Goal: Information Seeking & Learning: Learn about a topic

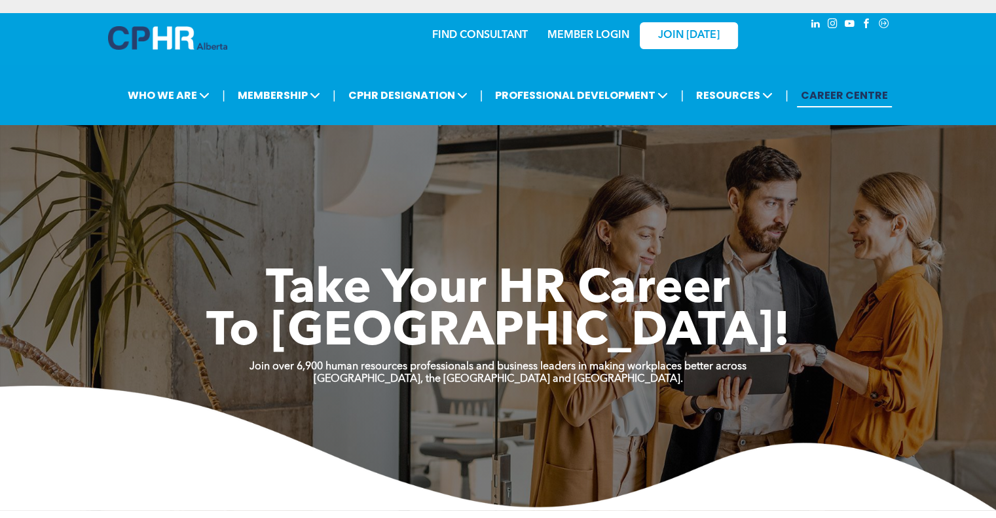
click at [595, 37] on link "MEMBER LOGIN" at bounding box center [589, 35] width 82 height 10
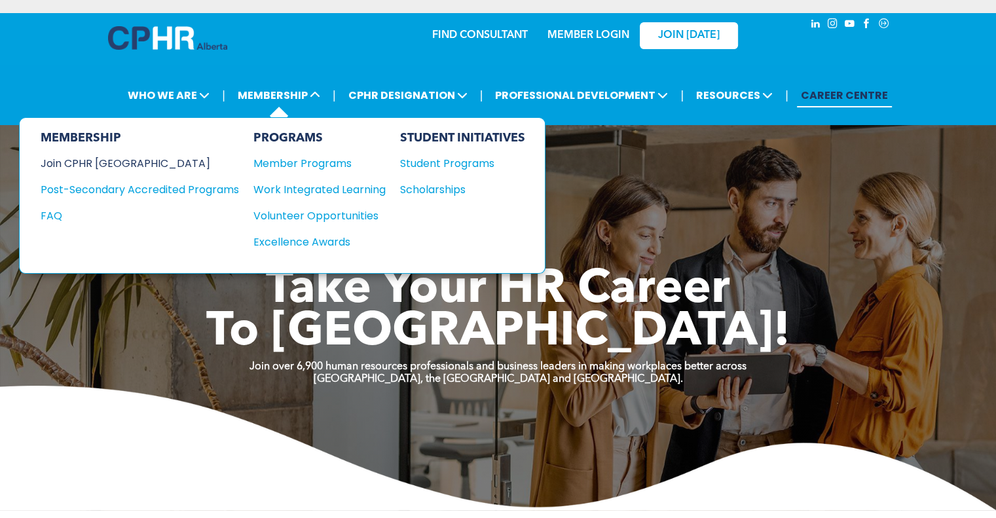
click at [103, 164] on div "Join CPHR [GEOGRAPHIC_DATA]" at bounding box center [130, 163] width 179 height 16
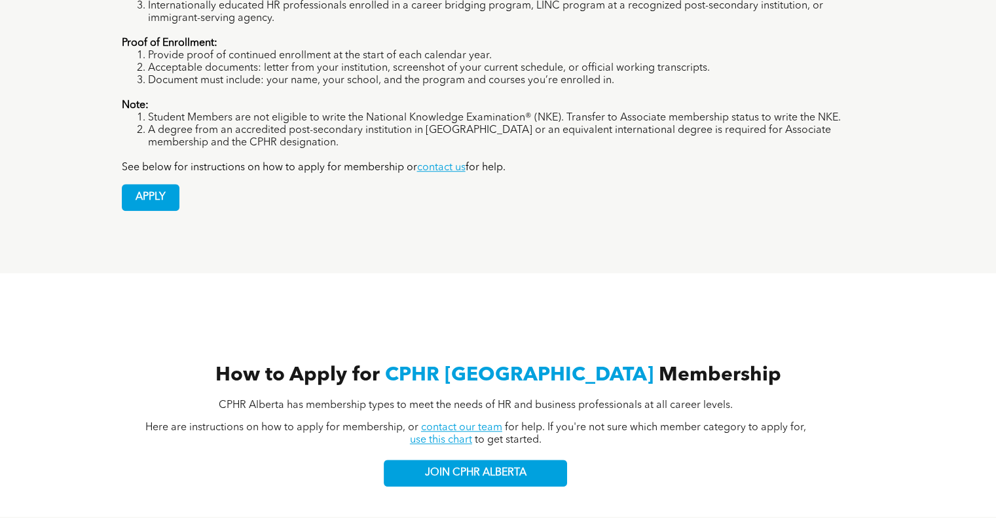
scroll to position [1173, 0]
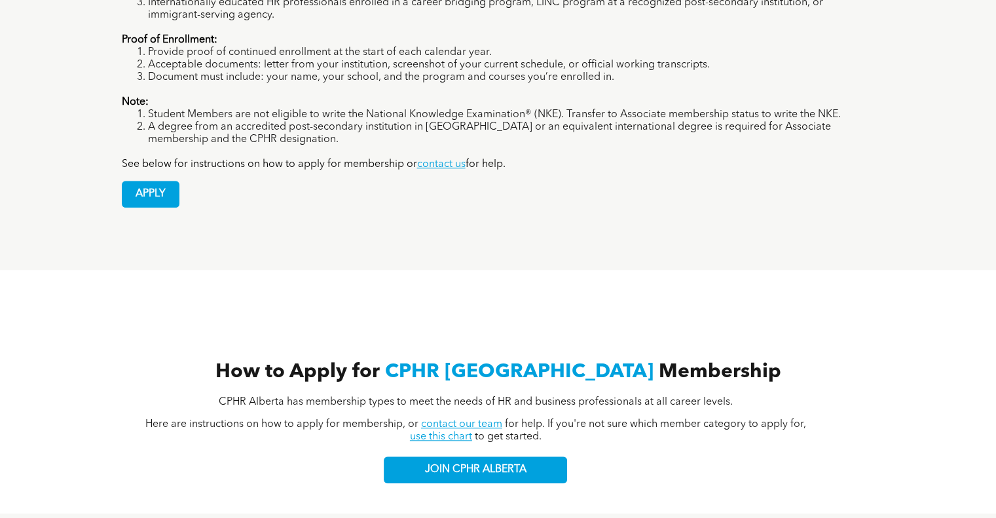
click at [440, 432] on link "use this chart" at bounding box center [441, 437] width 62 height 10
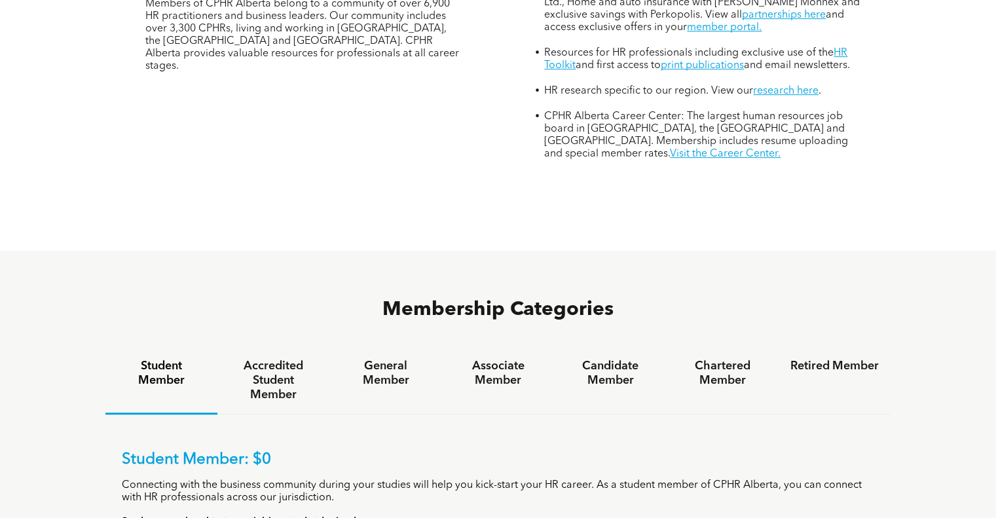
scroll to position [649, 0]
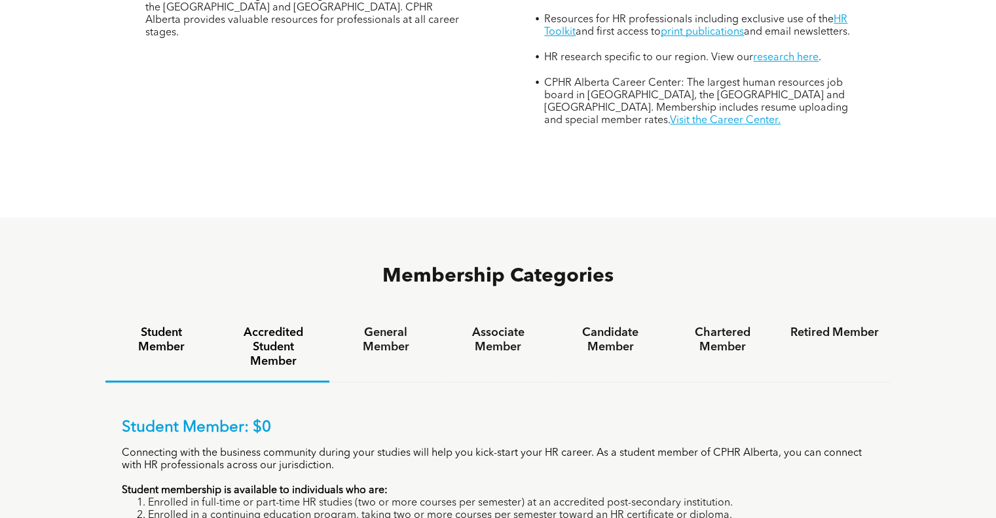
click at [288, 326] on h4 "Accredited Student Member" at bounding box center [273, 347] width 88 height 43
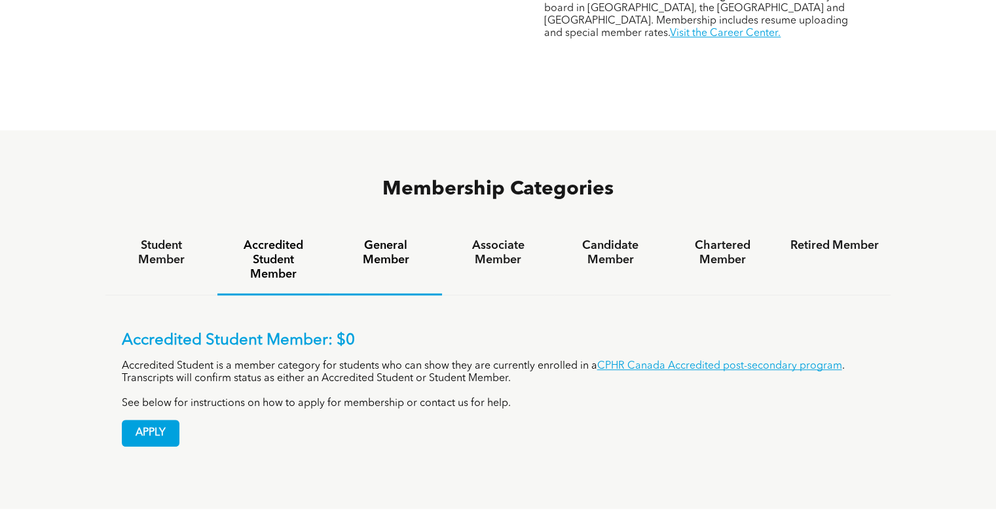
scroll to position [780, 0]
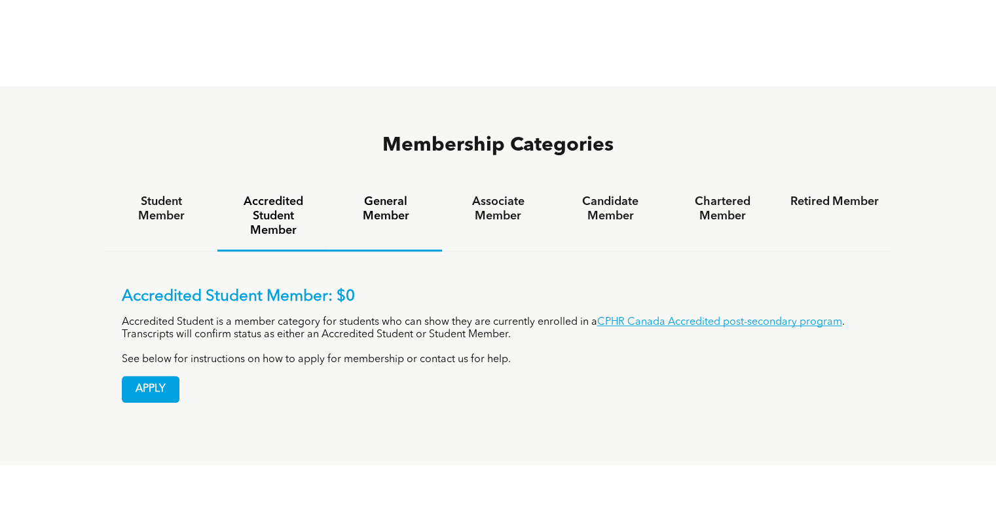
click at [406, 195] on h4 "General Member" at bounding box center [385, 209] width 88 height 29
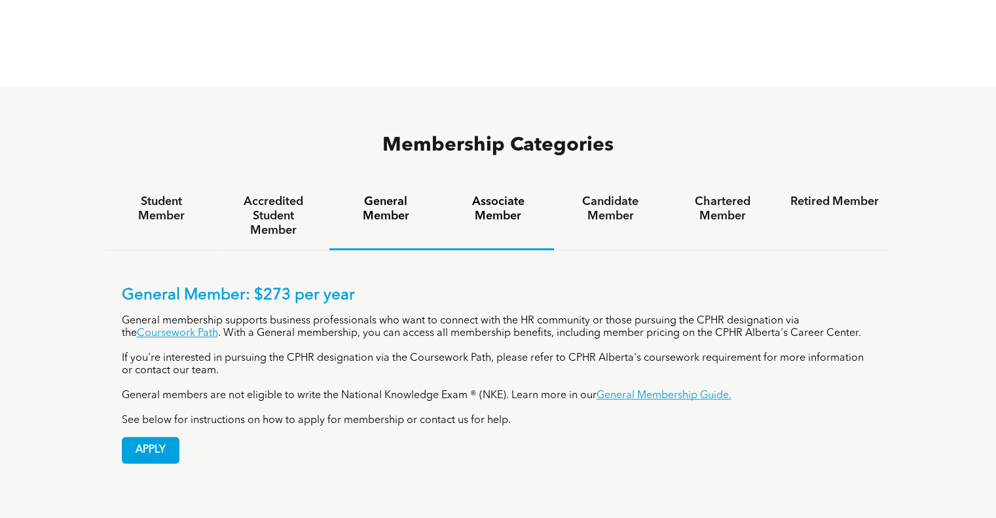
click at [510, 195] on h4 "Associate Member" at bounding box center [498, 209] width 88 height 29
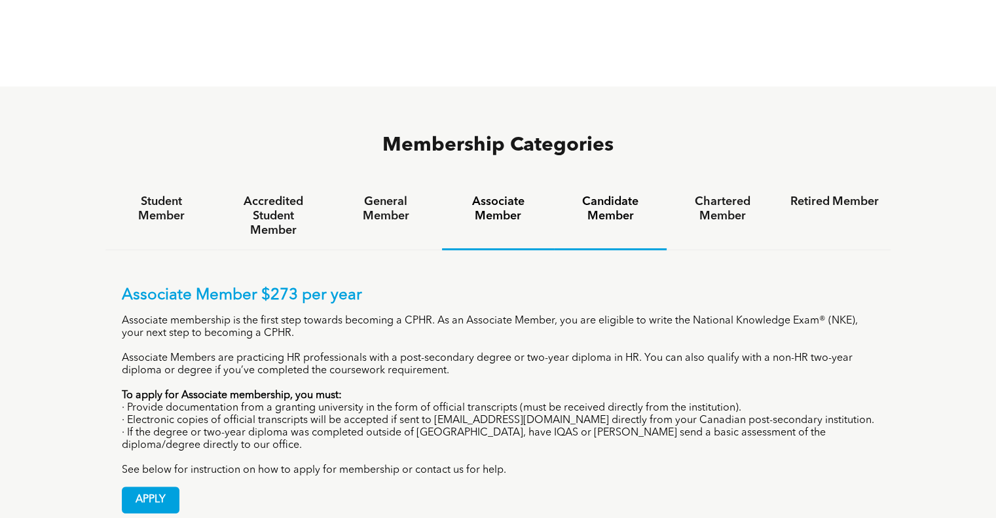
click at [603, 195] on h4 "Candidate Member" at bounding box center [610, 209] width 88 height 29
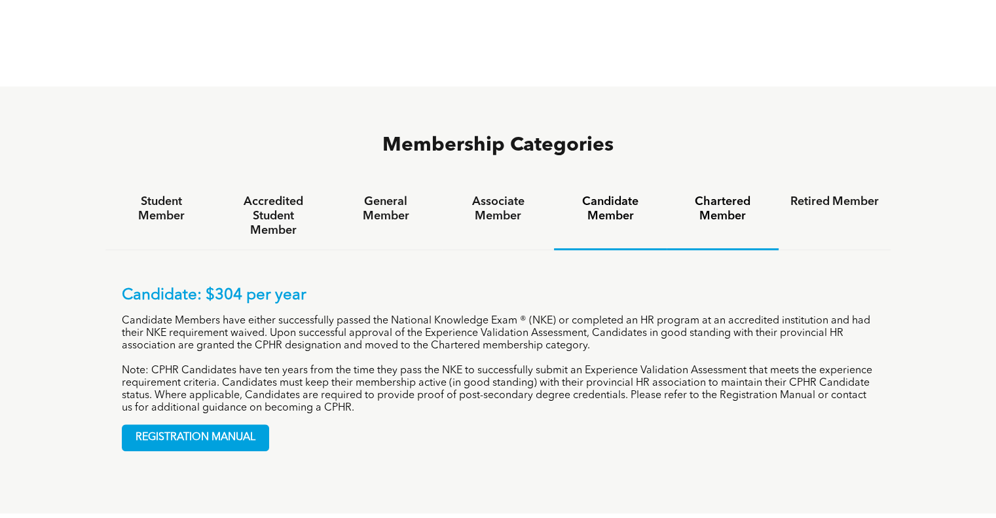
click at [713, 195] on h4 "Chartered Member" at bounding box center [723, 209] width 88 height 29
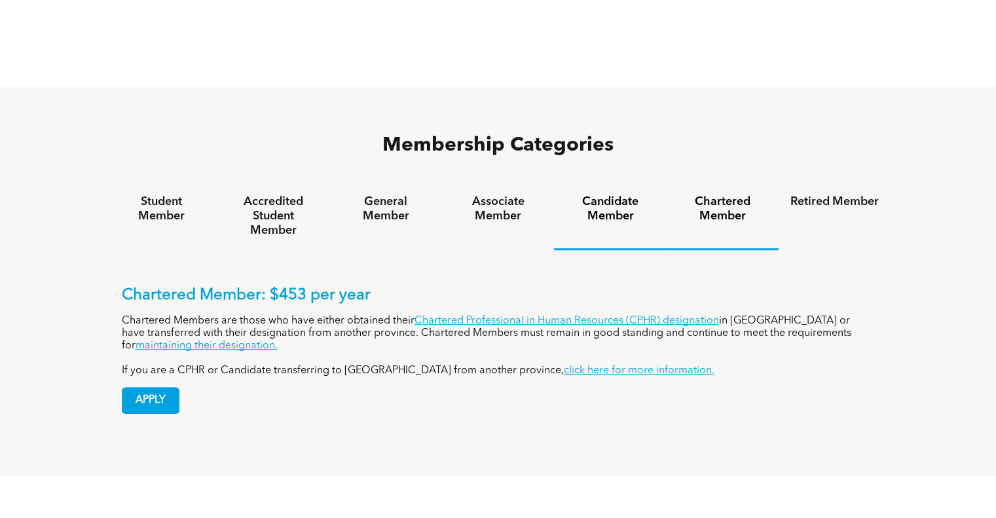
click at [614, 195] on h4 "Candidate Member" at bounding box center [610, 209] width 88 height 29
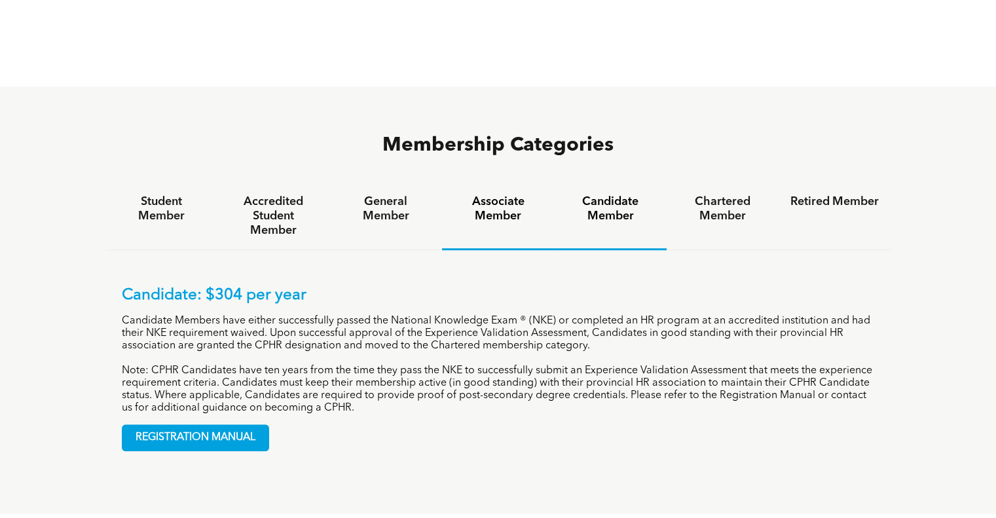
click at [487, 195] on h4 "Associate Member" at bounding box center [498, 209] width 88 height 29
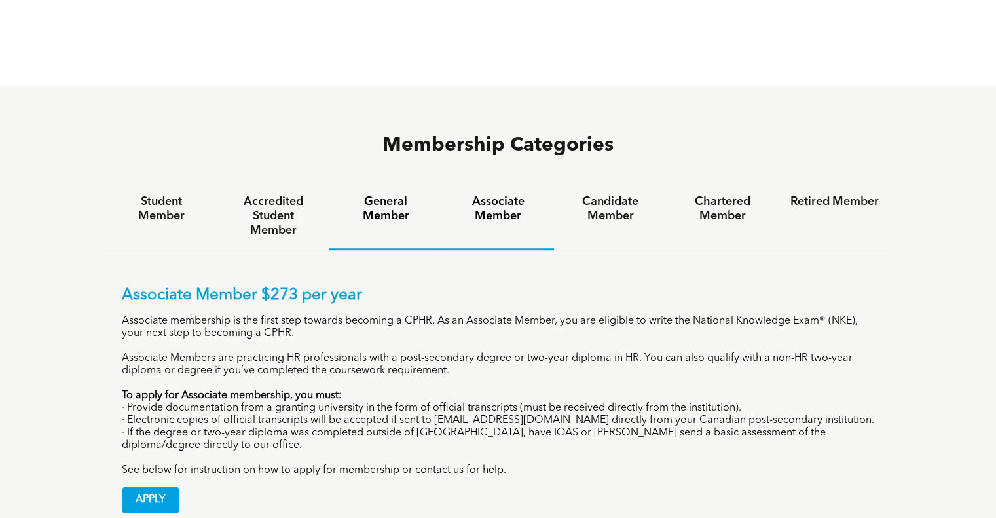
click at [371, 195] on h4 "General Member" at bounding box center [385, 209] width 88 height 29
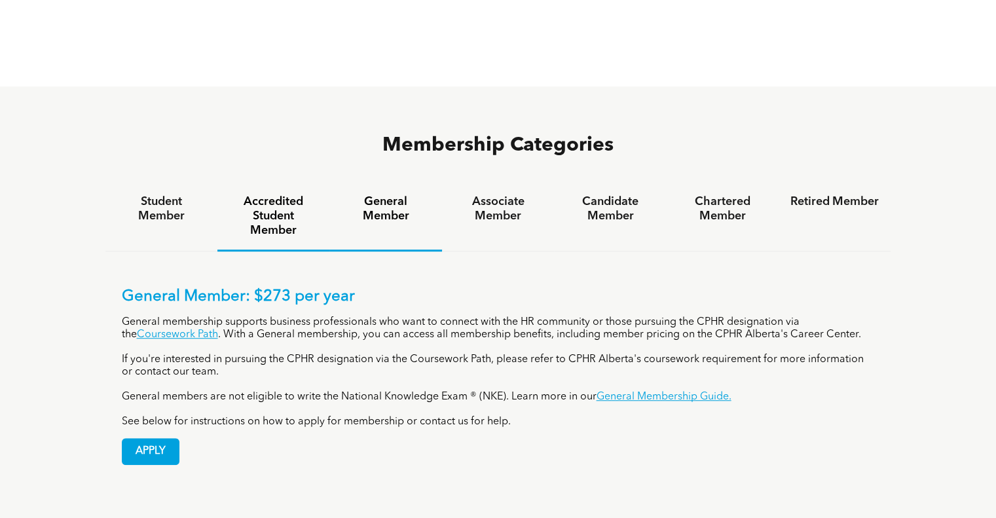
click at [288, 195] on h4 "Accredited Student Member" at bounding box center [273, 216] width 88 height 43
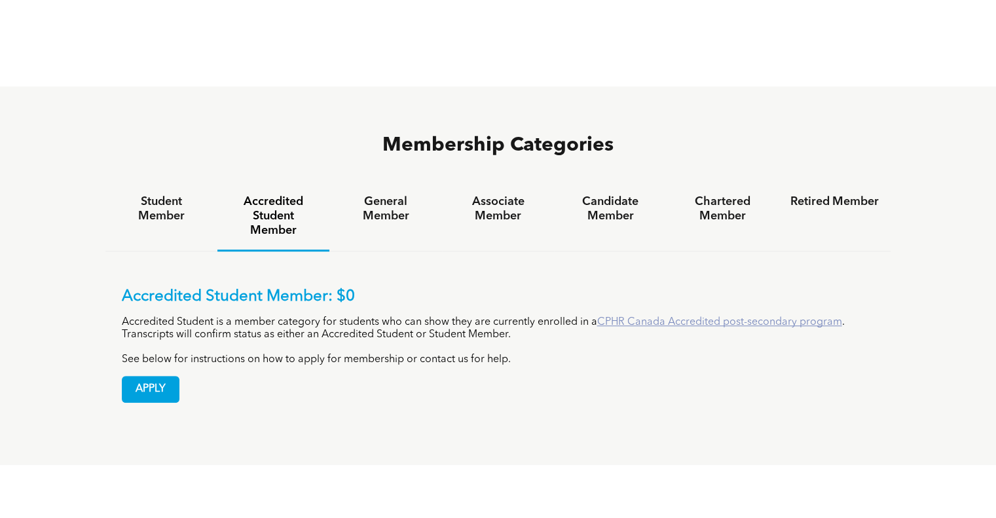
click at [665, 317] on link "CPHR Canada Accredited post-secondary program" at bounding box center [719, 322] width 245 height 10
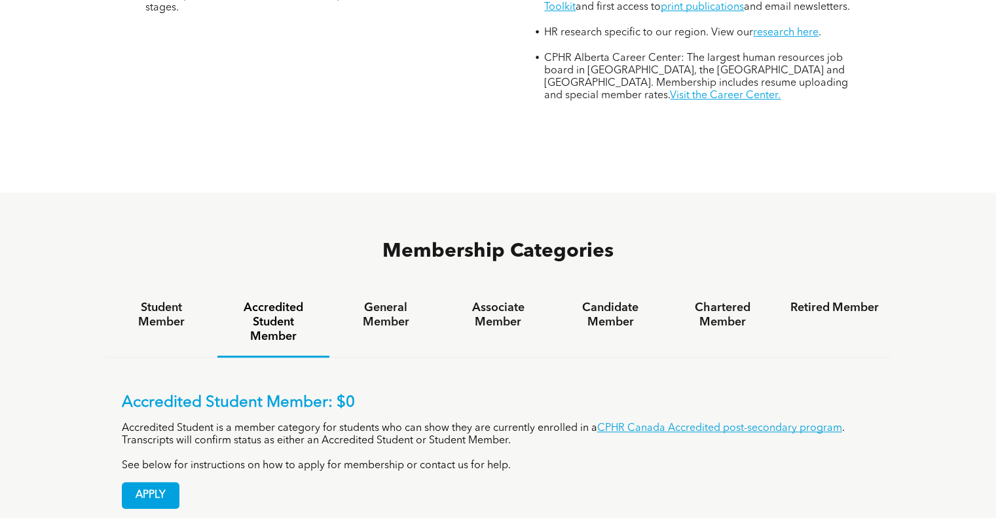
scroll to position [649, 0]
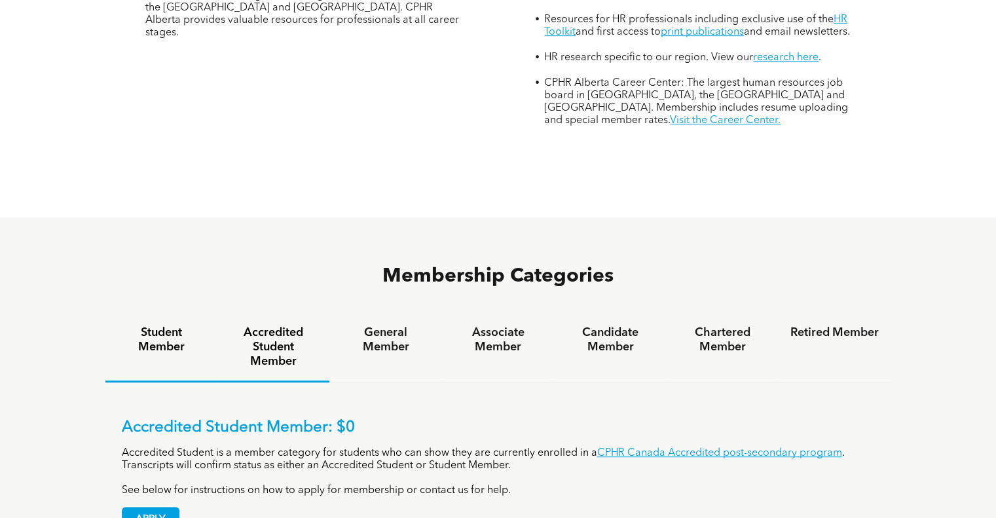
click at [154, 326] on h4 "Student Member" at bounding box center [161, 340] width 88 height 29
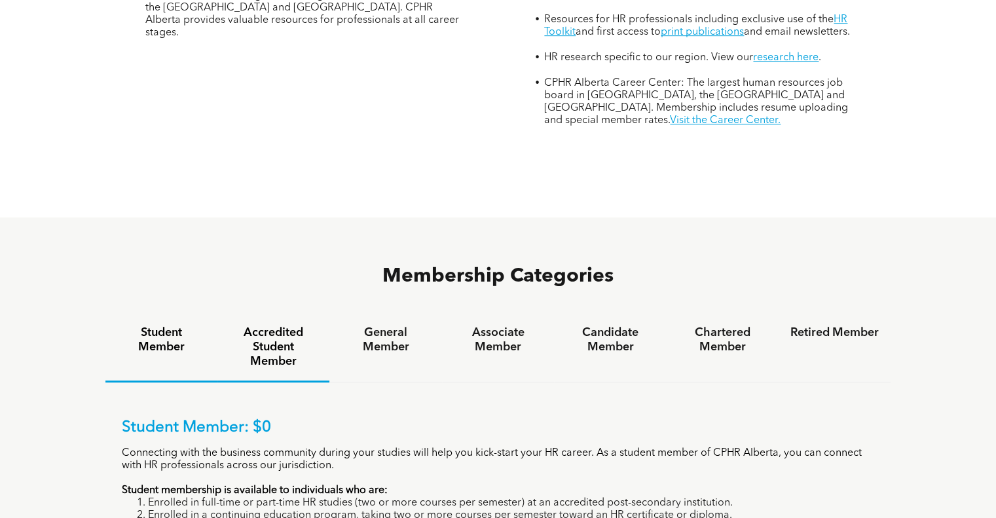
click at [257, 326] on h4 "Accredited Student Member" at bounding box center [273, 347] width 88 height 43
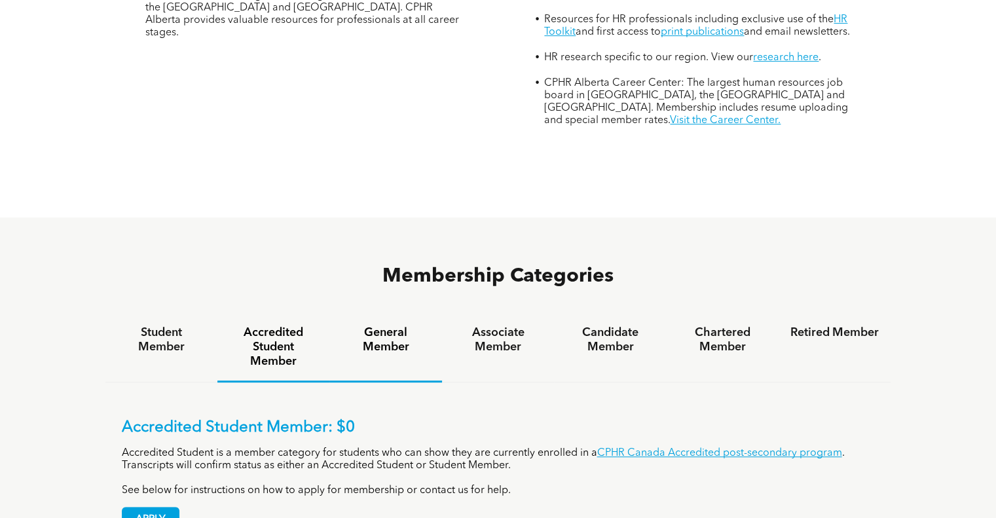
click at [375, 326] on h4 "General Member" at bounding box center [385, 340] width 88 height 29
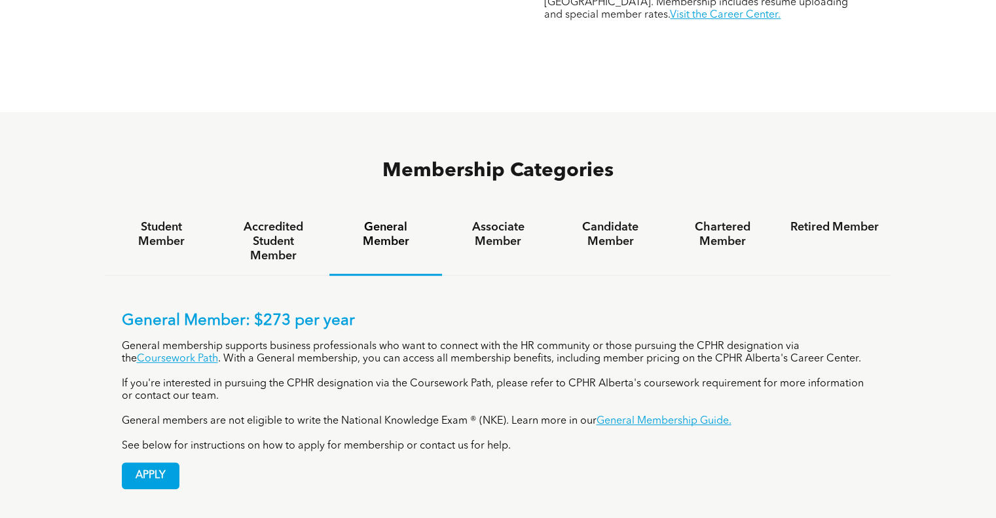
scroll to position [780, 0]
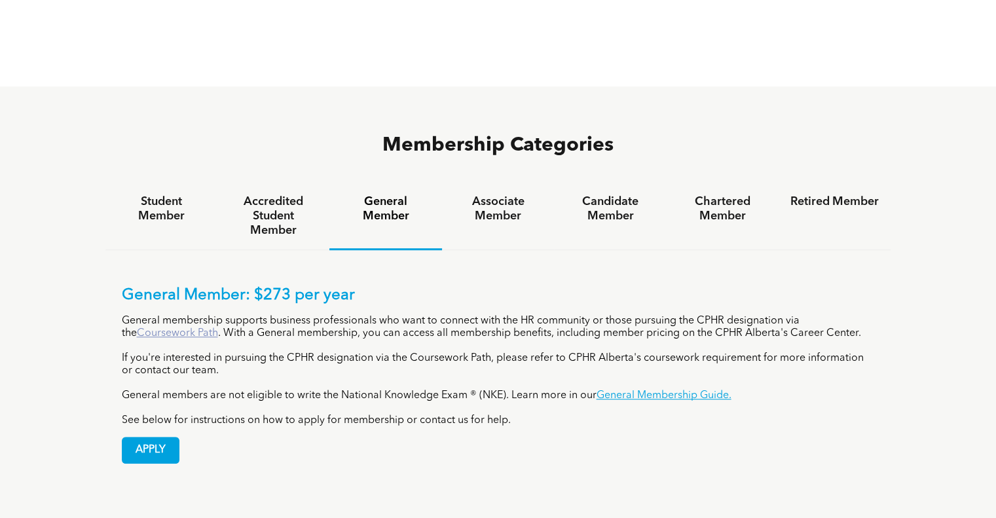
click at [180, 328] on link "Coursework Path" at bounding box center [177, 333] width 81 height 10
click at [291, 195] on h4 "Accredited Student Member" at bounding box center [273, 216] width 88 height 43
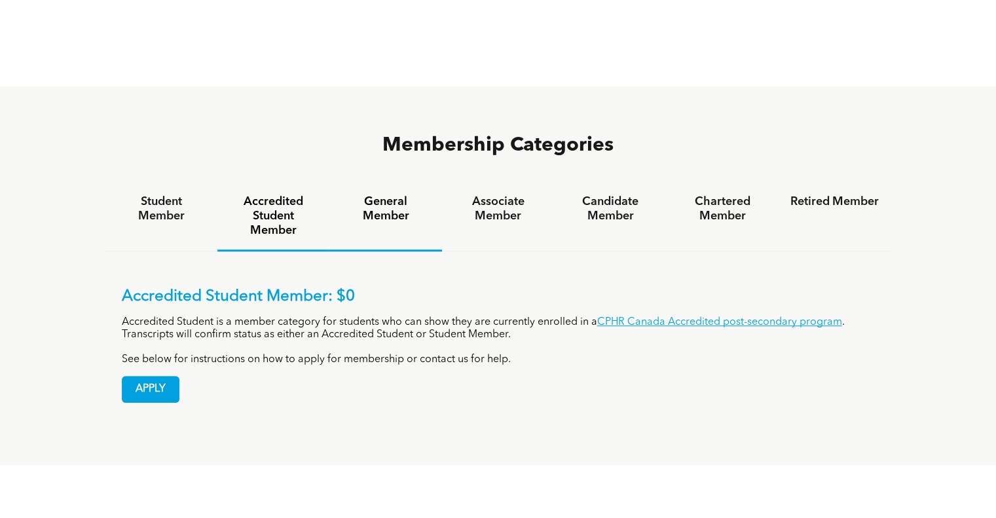
click at [384, 195] on h4 "General Member" at bounding box center [385, 209] width 88 height 29
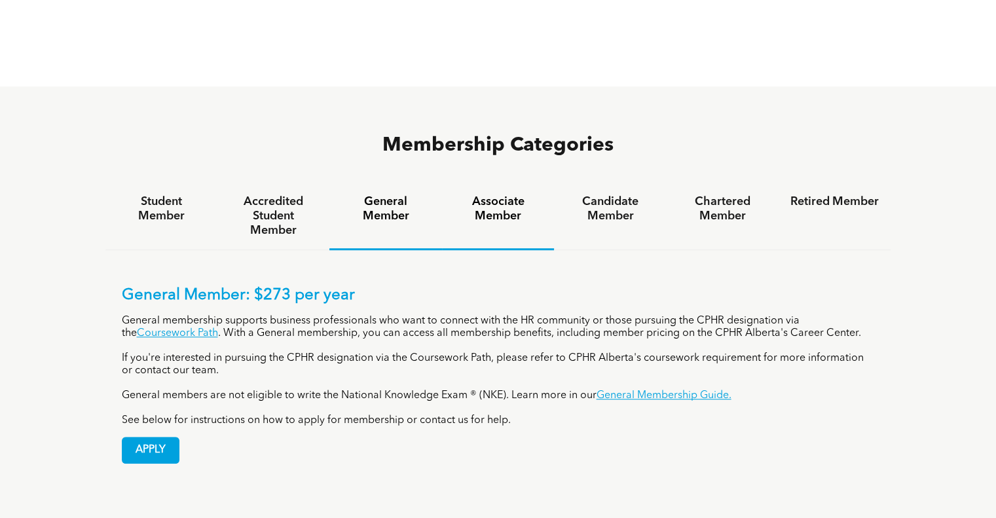
click at [509, 195] on h4 "Associate Member" at bounding box center [498, 209] width 88 height 29
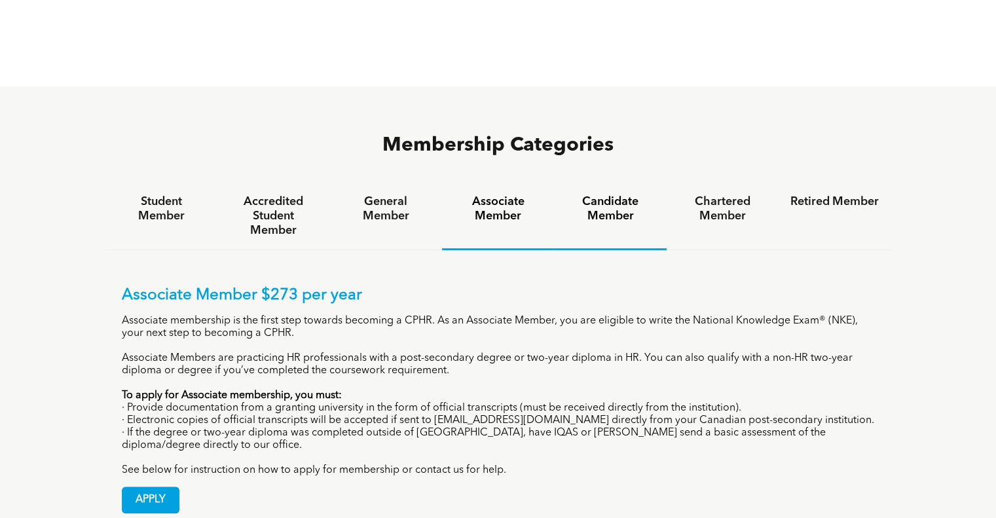
click at [592, 195] on h4 "Candidate Member" at bounding box center [610, 209] width 88 height 29
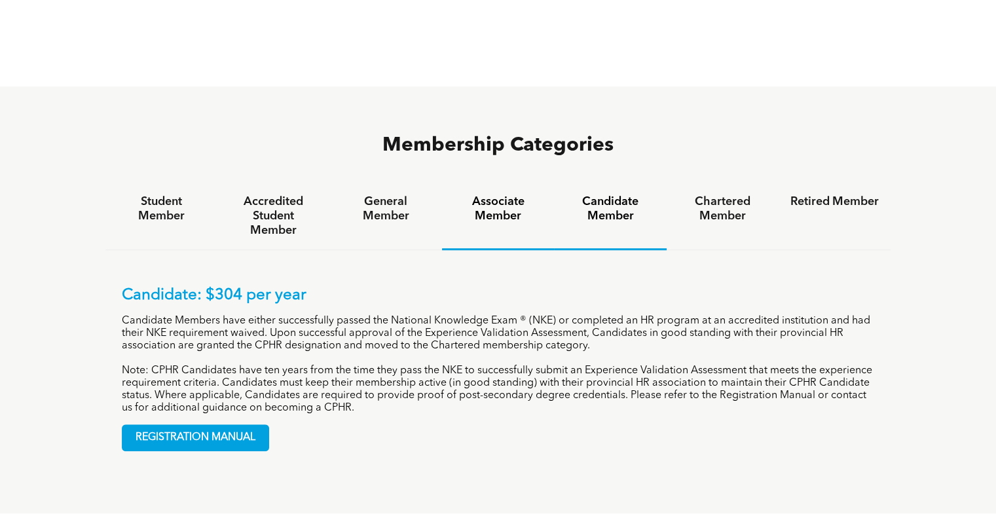
click at [503, 195] on h4 "Associate Member" at bounding box center [498, 209] width 88 height 29
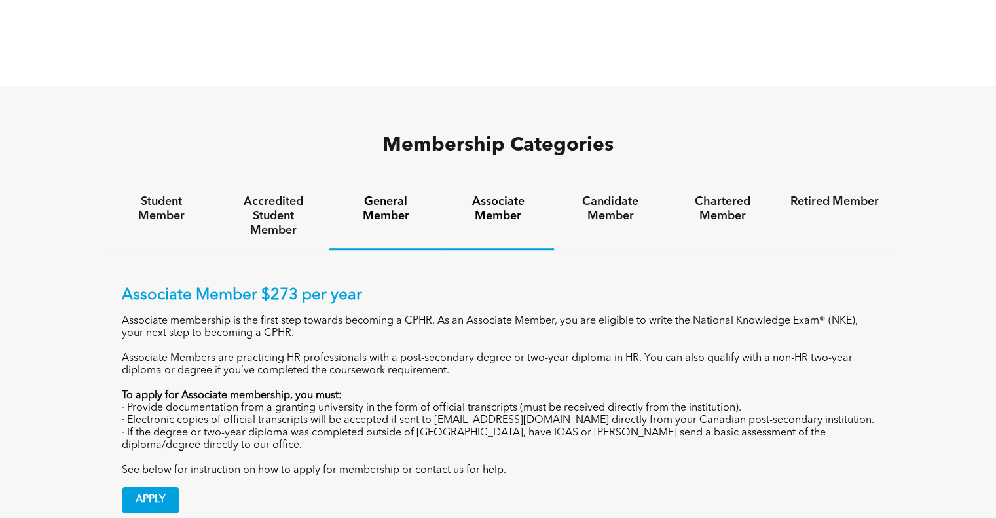
click at [398, 195] on h4 "General Member" at bounding box center [385, 209] width 88 height 29
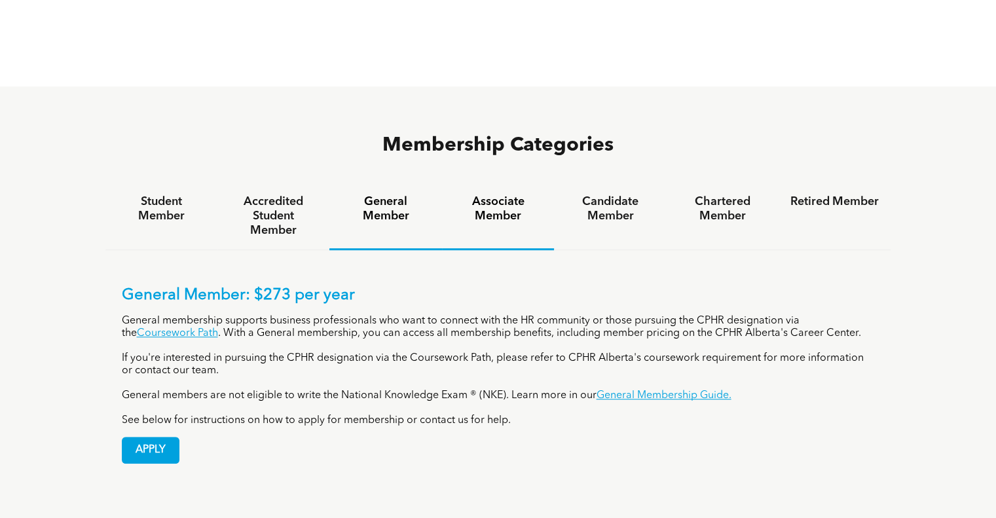
click at [487, 195] on h4 "Associate Member" at bounding box center [498, 209] width 88 height 29
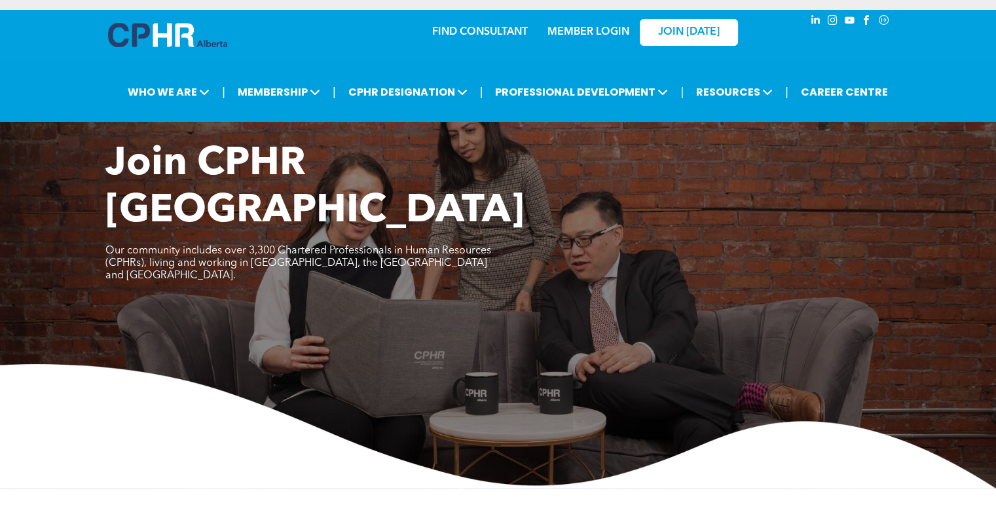
scroll to position [0, 0]
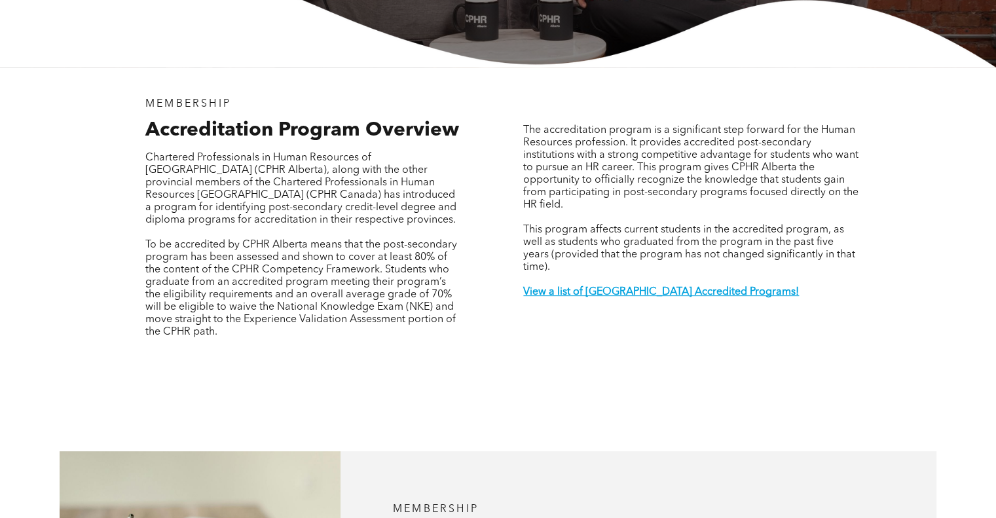
scroll to position [393, 0]
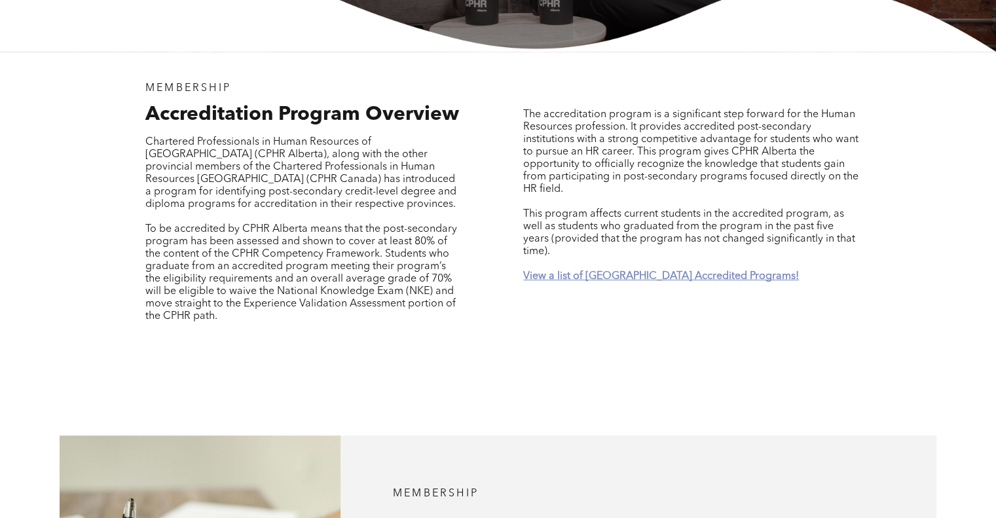
click at [613, 271] on strong "View a list of Alberta Accredited Programs!" at bounding box center [661, 276] width 276 height 10
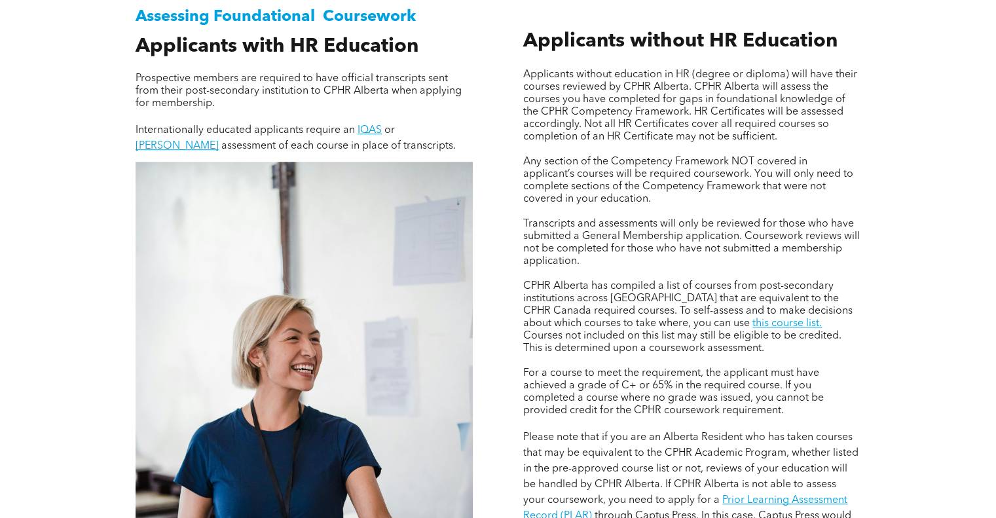
scroll to position [917, 0]
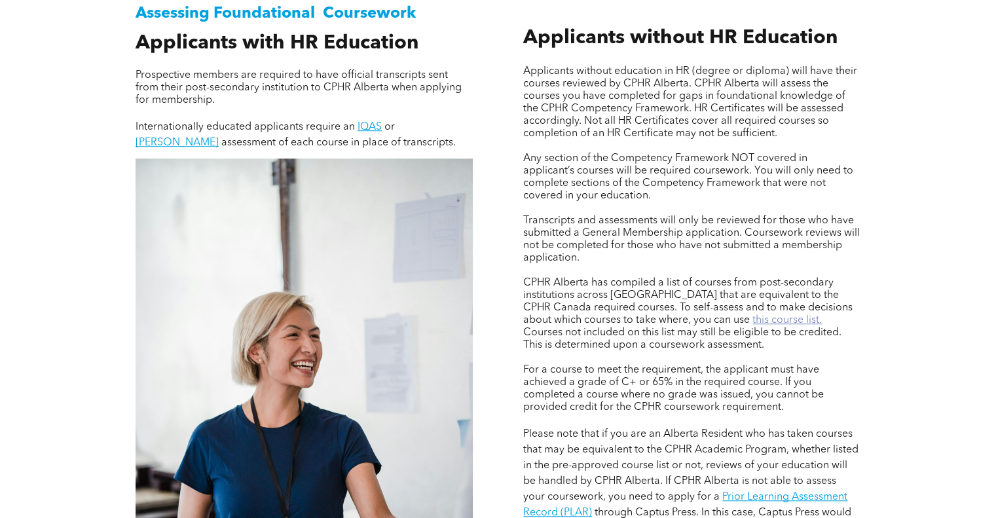
click at [753, 322] on link "this course list." at bounding box center [787, 320] width 69 height 10
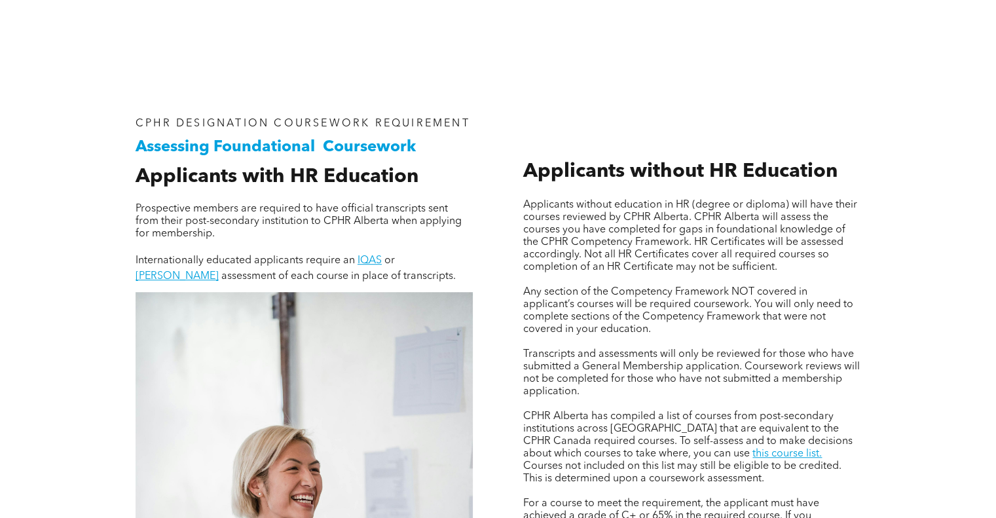
scroll to position [786, 0]
